Goal: Information Seeking & Learning: Learn about a topic

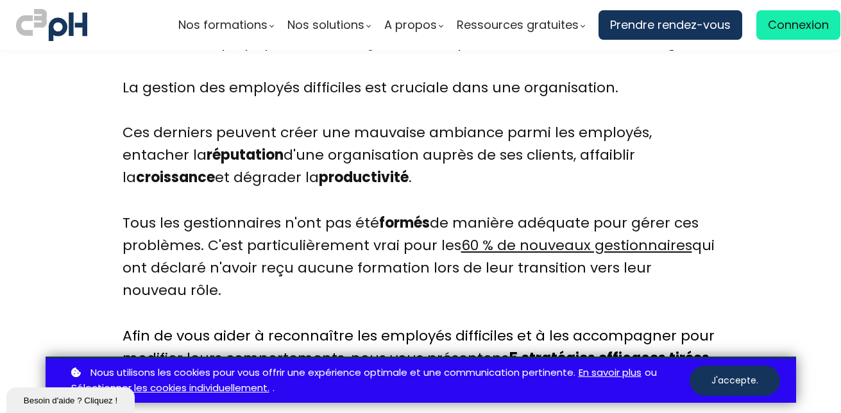
scroll to position [843, 0]
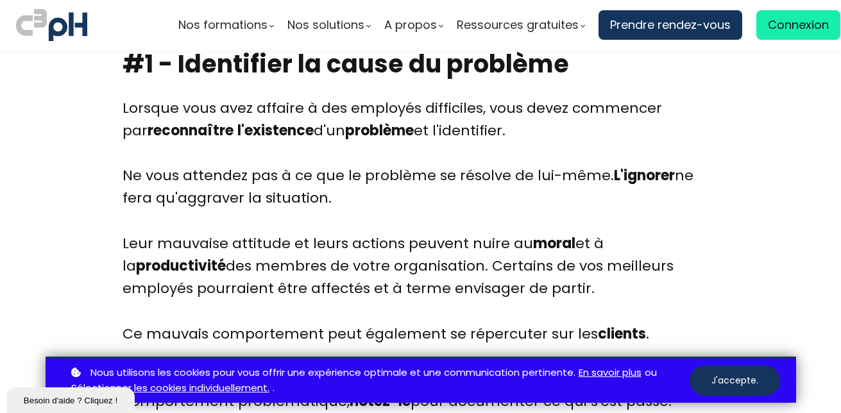
scroll to position [2139, 0]
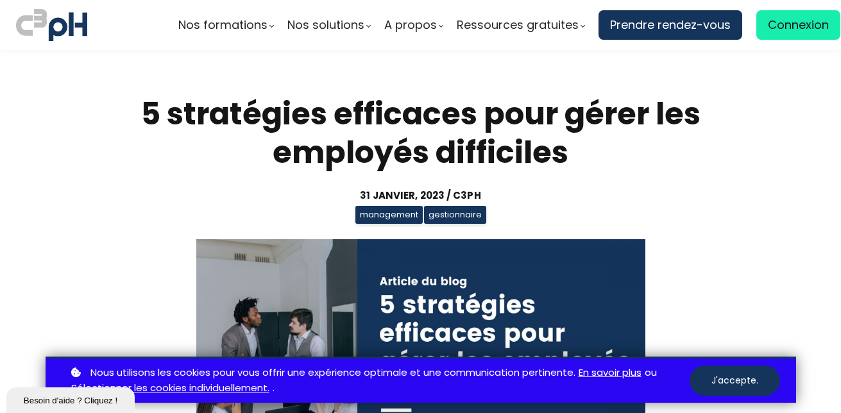
scroll to position [2139, 0]
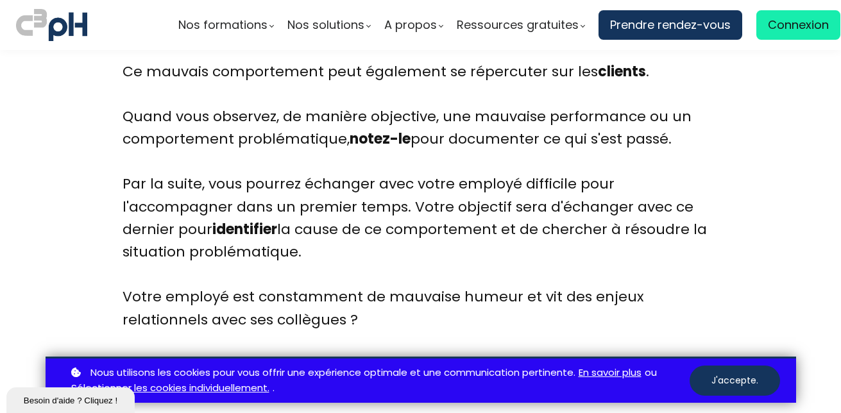
scroll to position [2390, 0]
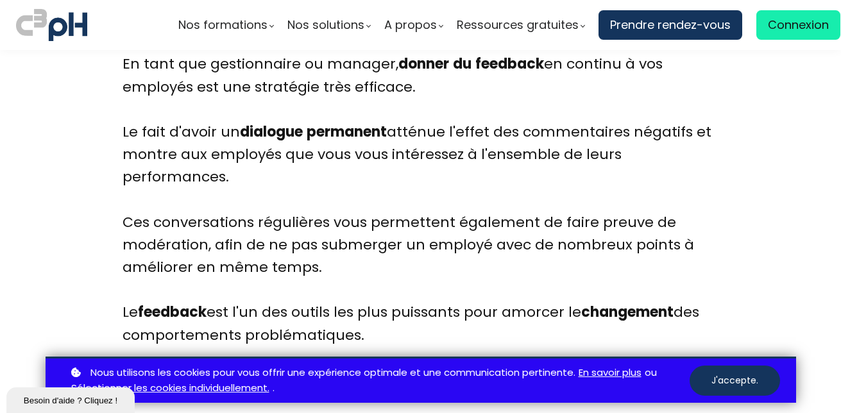
scroll to position [3142, 0]
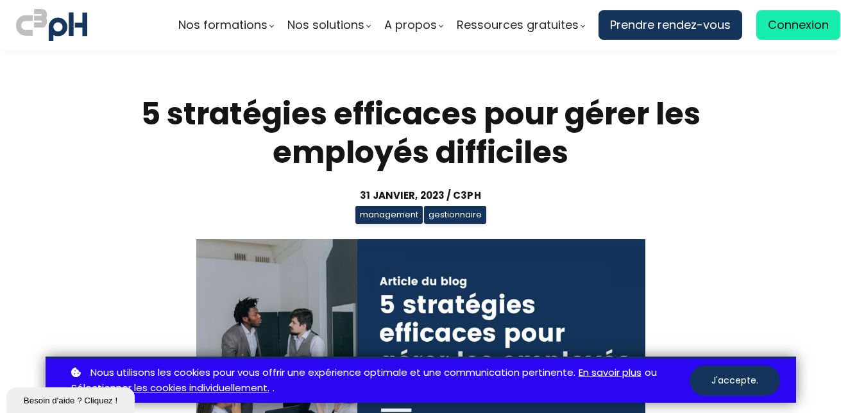
scroll to position [3142, 0]
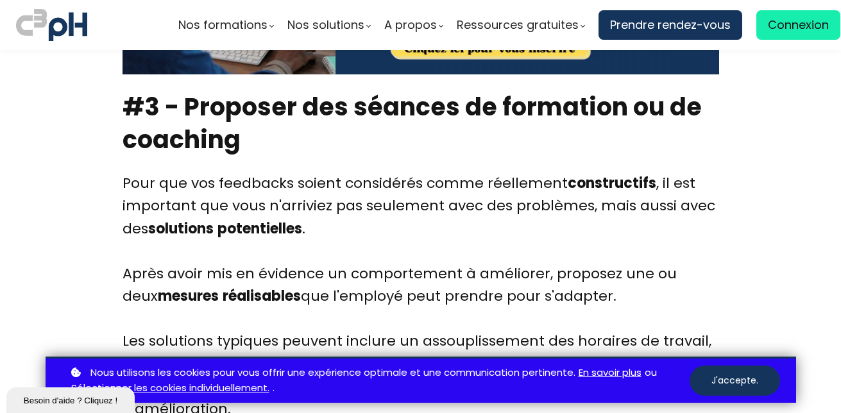
scroll to position [4199, 0]
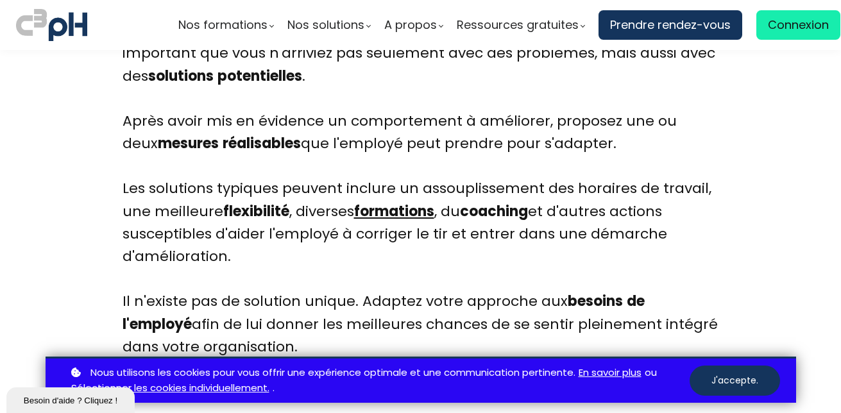
scroll to position [4337, 0]
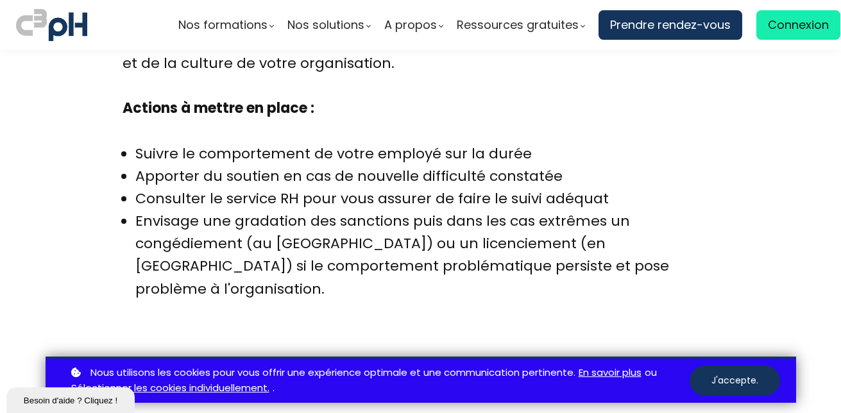
scroll to position [6068, 0]
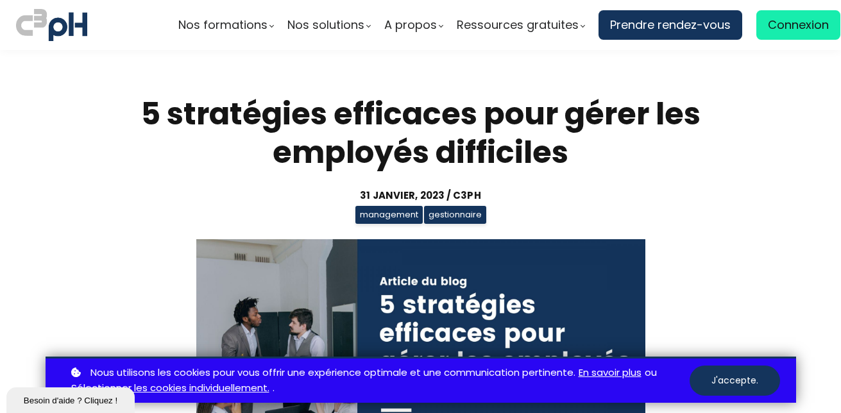
scroll to position [6068, 0]
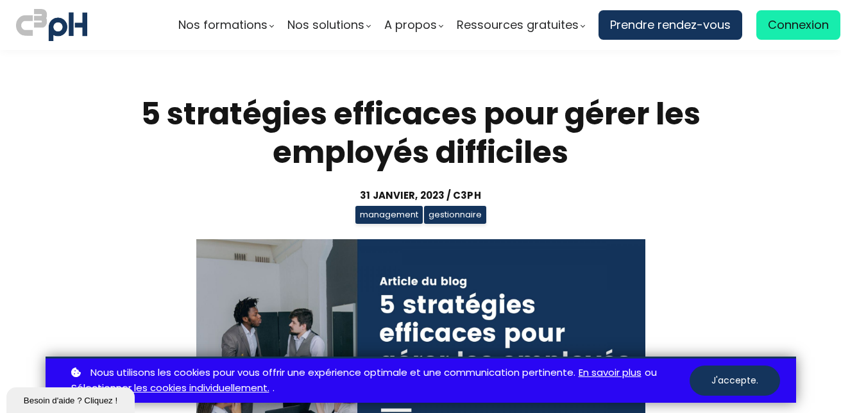
scroll to position [6068, 0]
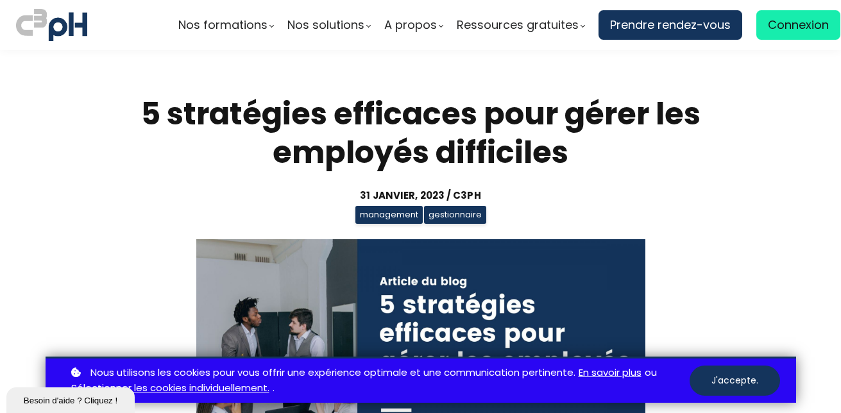
scroll to position [6068, 0]
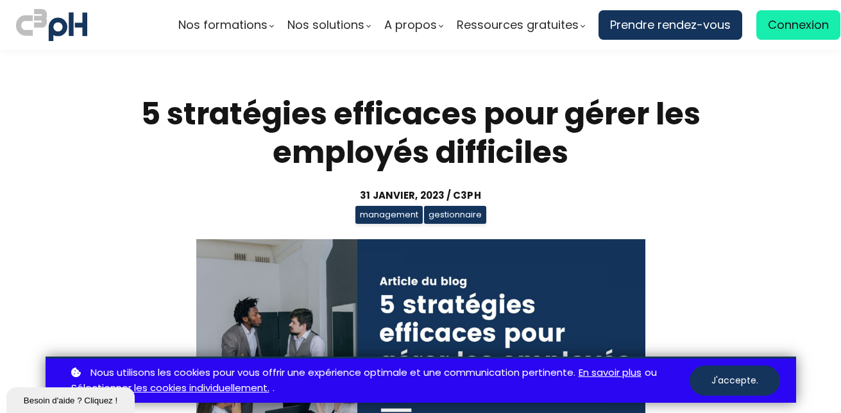
scroll to position [6068, 0]
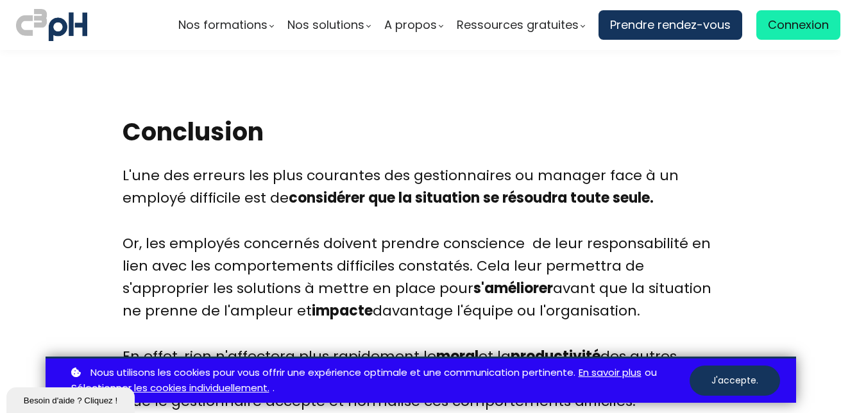
scroll to position [6391, 0]
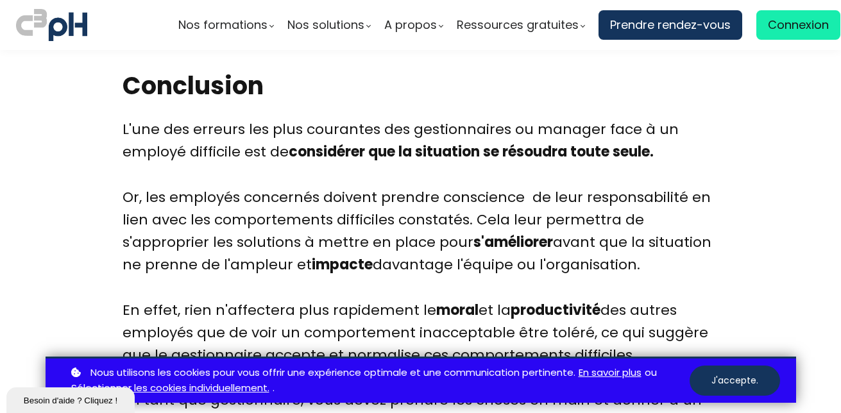
scroll to position [6436, 0]
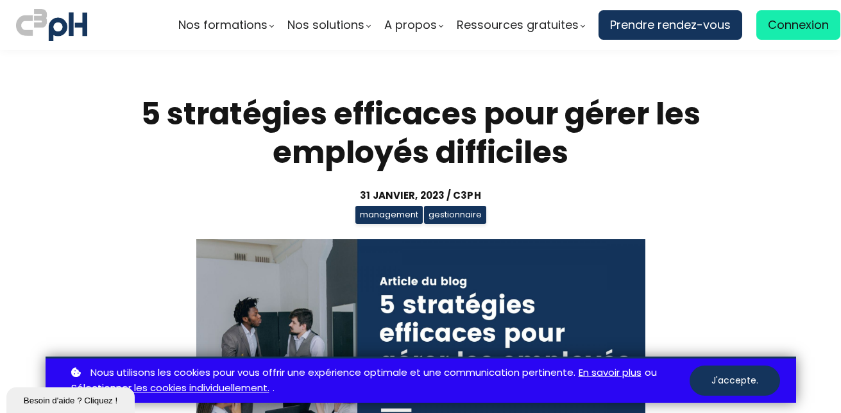
scroll to position [6436, 0]
